Goal: Task Accomplishment & Management: Submit feedback/report problem

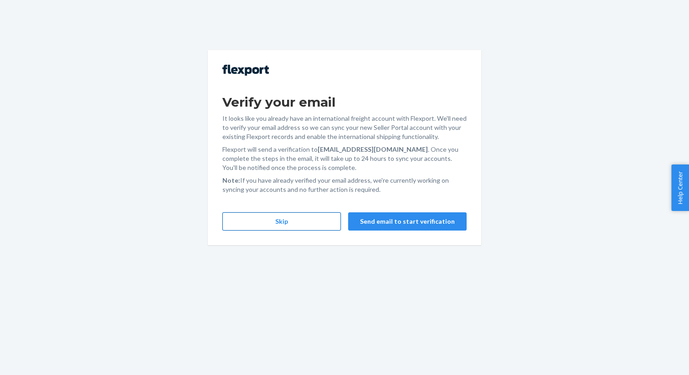
click at [302, 222] on button "Skip" at bounding box center [281, 221] width 118 height 18
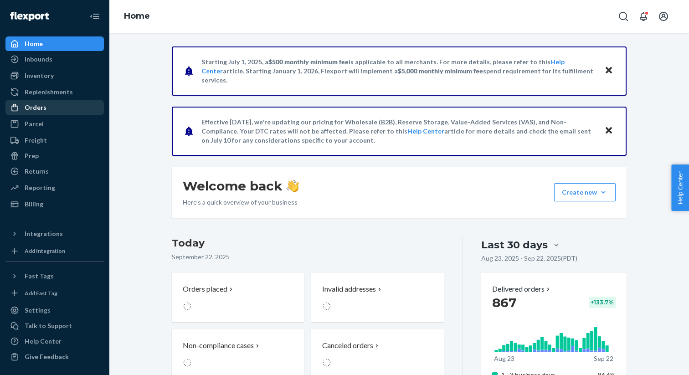
click at [43, 106] on div "Orders" at bounding box center [36, 107] width 22 height 9
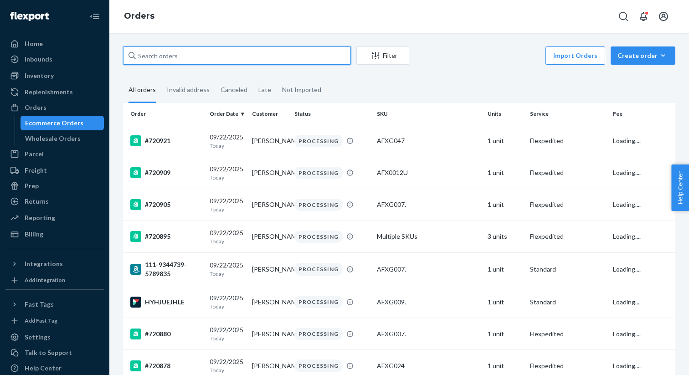
click at [179, 48] on input "text" at bounding box center [237, 55] width 228 height 18
paste input "719305"
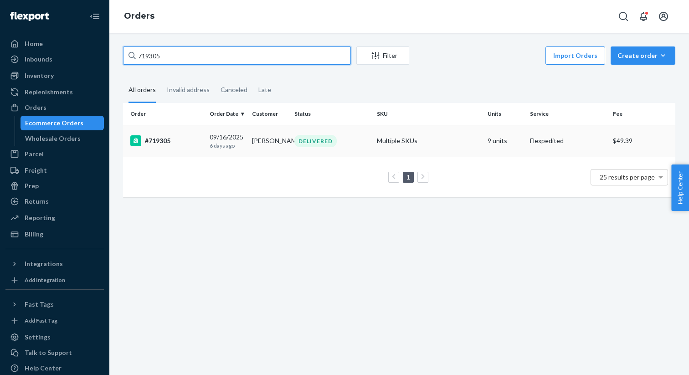
type input "719305"
click at [156, 141] on div "#719305" at bounding box center [166, 140] width 72 height 11
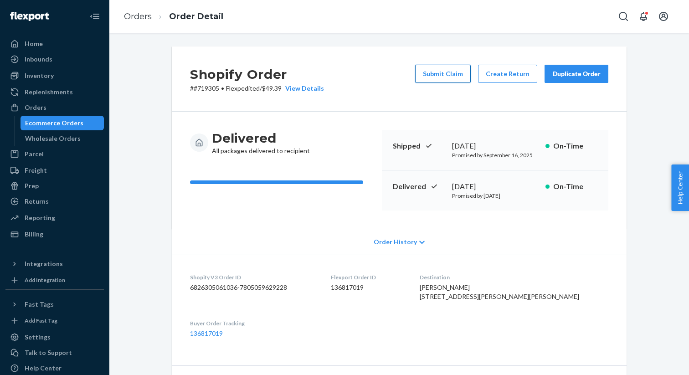
click at [441, 73] on button "Submit Claim" at bounding box center [443, 74] width 56 height 18
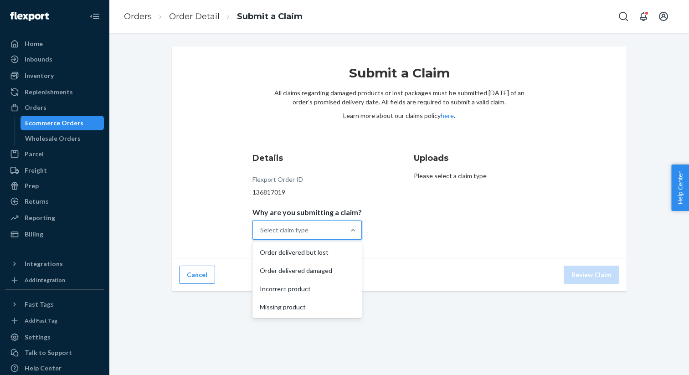
click at [307, 226] on div "Select claim type" at bounding box center [284, 230] width 48 height 9
click at [261, 226] on input "Why are you submitting a claim? option Order delivered but lost focused, 1 of 4…" at bounding box center [260, 230] width 1 height 9
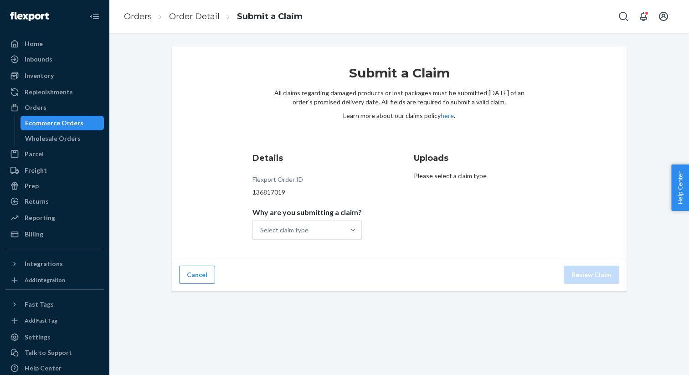
click at [345, 138] on div "Submit a Claim All claims regarding damaged products or lost packages must be s…" at bounding box center [399, 108] width 251 height 87
